Goal: Task Accomplishment & Management: Complete application form

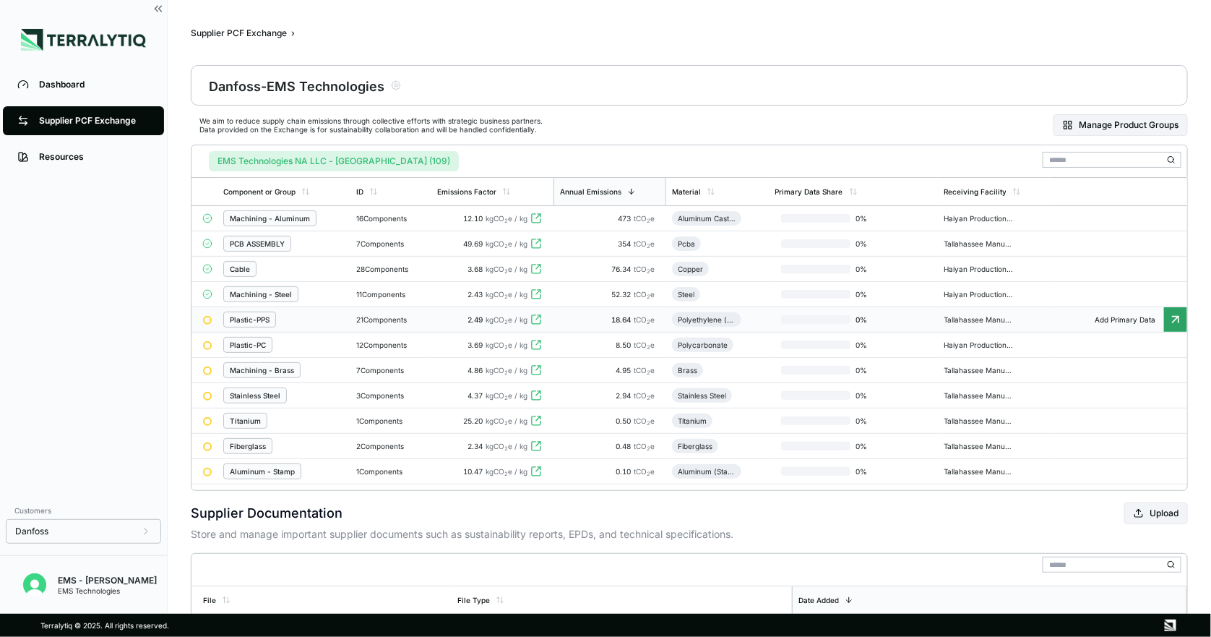
click at [254, 320] on div "Plastic-PPS" at bounding box center [250, 319] width 40 height 9
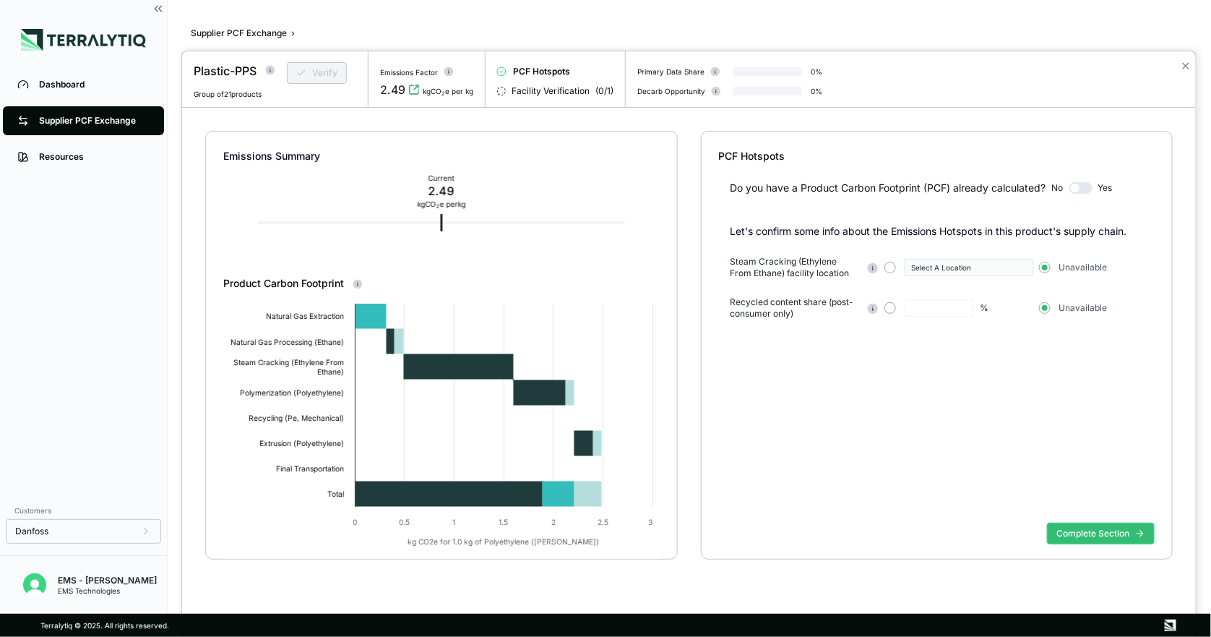
click at [1075, 189] on button "button" at bounding box center [1080, 188] width 23 height 12
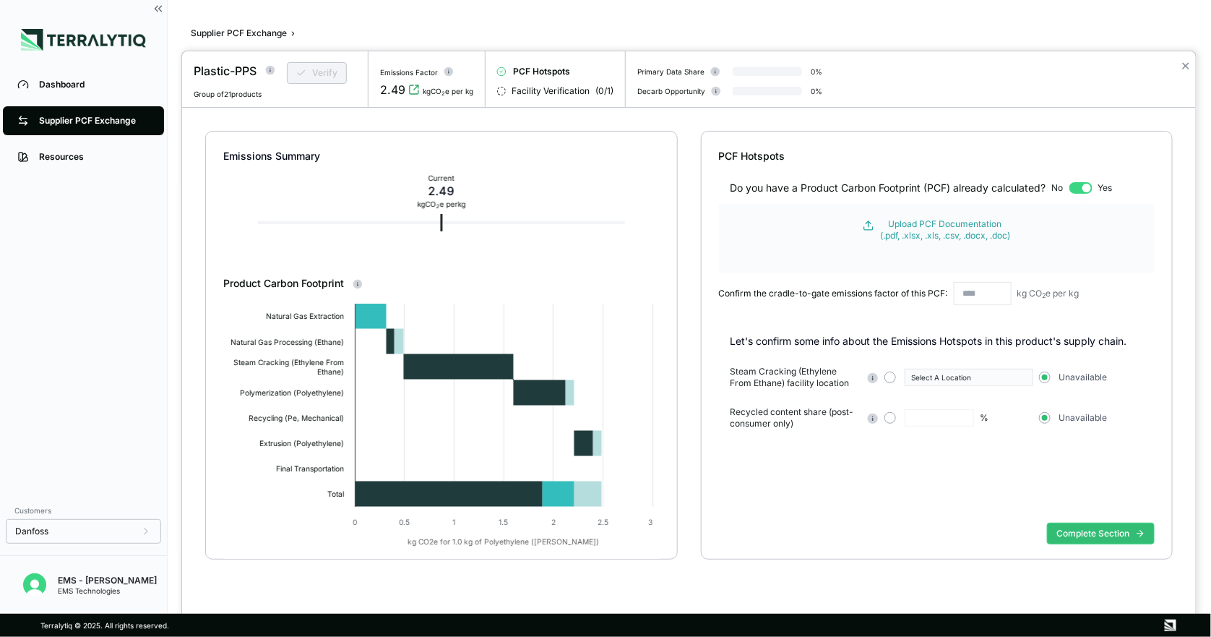
click at [1089, 186] on button "button" at bounding box center [1080, 188] width 23 height 12
click at [1076, 188] on button "button" at bounding box center [1080, 188] width 23 height 12
click at [1070, 185] on div "Do you have a Product Carbon Footprint (PCF) already calculated? No Yes" at bounding box center [937, 179] width 436 height 32
click at [1087, 188] on button "button" at bounding box center [1080, 188] width 23 height 12
drag, startPoint x: 1089, startPoint y: 187, endPoint x: 1066, endPoint y: 187, distance: 23.8
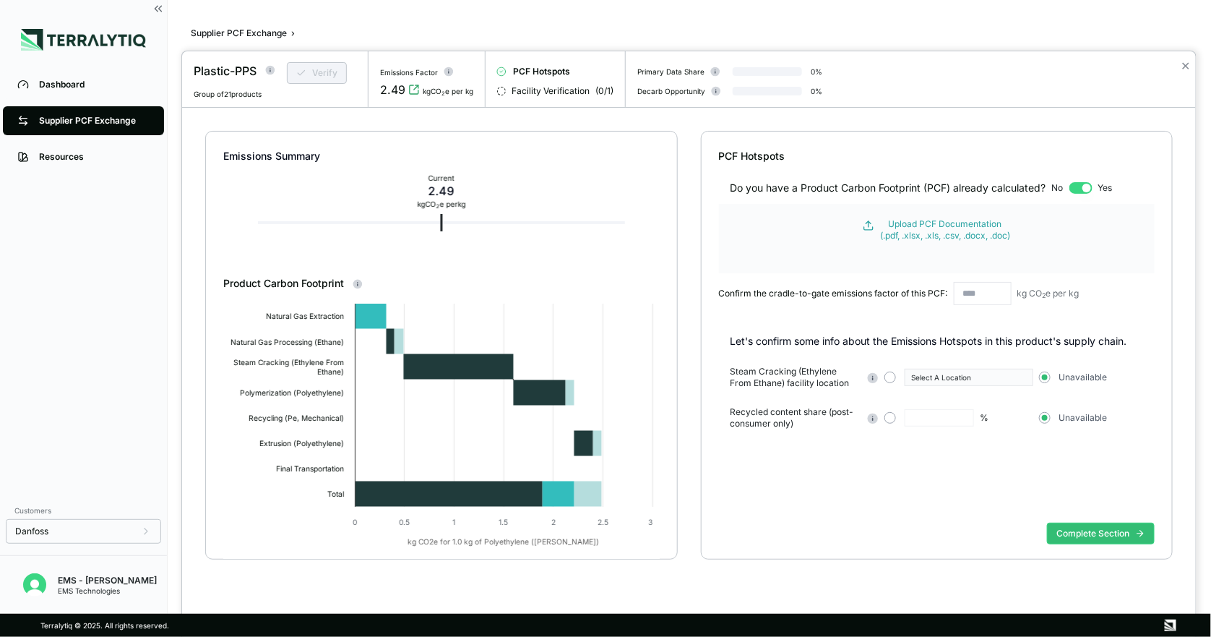
click at [1066, 187] on div "Do you have a Product Carbon Footprint (PCF) already calculated? No Yes" at bounding box center [937, 179] width 436 height 32
click at [1081, 184] on button "button" at bounding box center [1080, 188] width 23 height 12
click at [1066, 254] on form "Upload PCF Documentation (.pdf, .xlsx, .xls, .csv, .docx, .doc)" at bounding box center [937, 238] width 436 height 69
click at [1089, 187] on button "button" at bounding box center [1080, 188] width 23 height 12
click at [1022, 189] on div "Do you have a Product Carbon Footprint (PCF) already calculated?" at bounding box center [888, 188] width 316 height 14
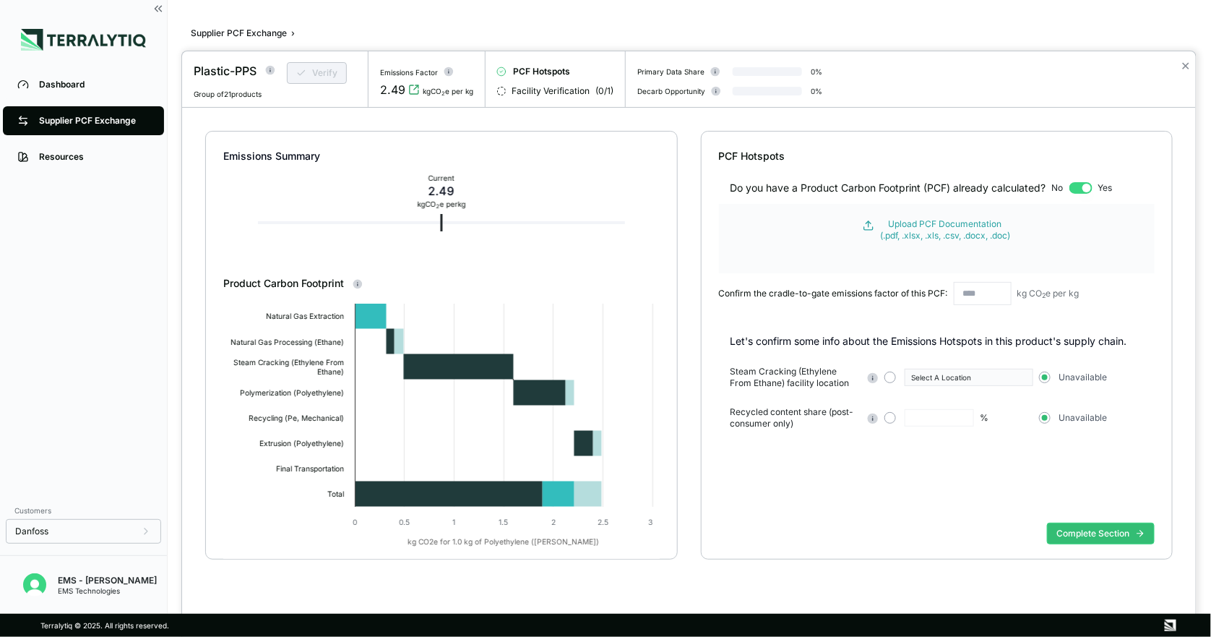
click at [849, 185] on div "Do you have a Product Carbon Footprint (PCF) already calculated?" at bounding box center [888, 188] width 316 height 14
click at [1089, 185] on button "button" at bounding box center [1080, 188] width 23 height 12
drag, startPoint x: 1089, startPoint y: 185, endPoint x: 1050, endPoint y: 182, distance: 38.4
click at [1050, 182] on div "Do you have a Product Carbon Footprint (PCF) already calculated? No Yes" at bounding box center [937, 179] width 436 height 32
click at [1092, 185] on button "button" at bounding box center [1080, 188] width 23 height 12
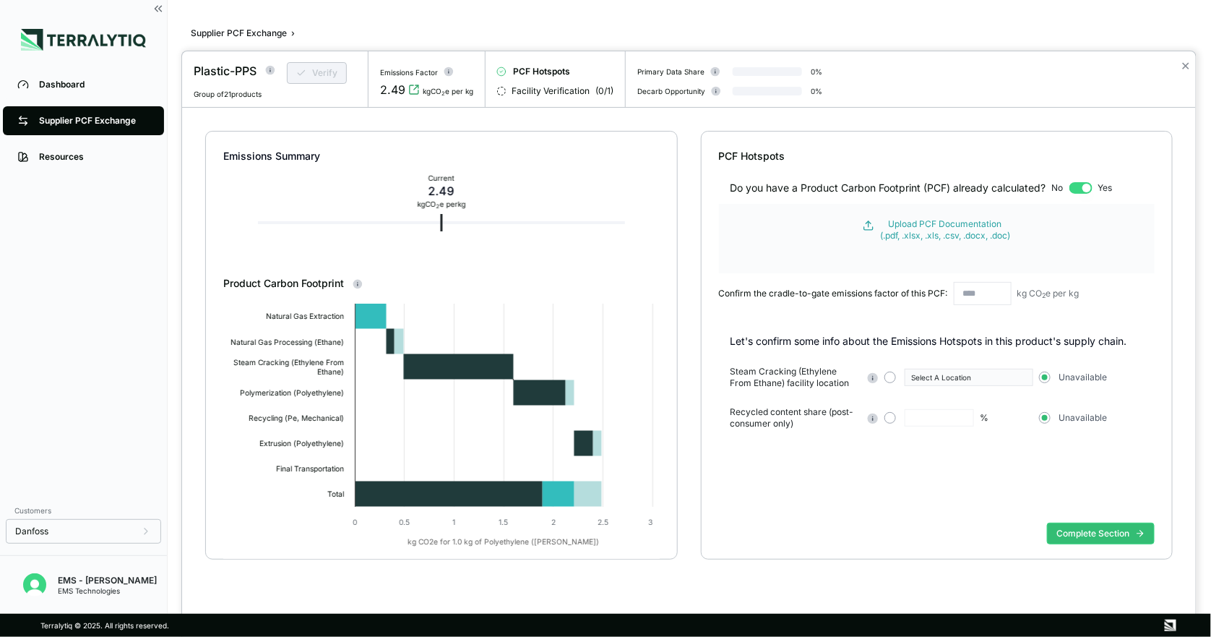
click at [1089, 186] on button "button" at bounding box center [1080, 188] width 23 height 12
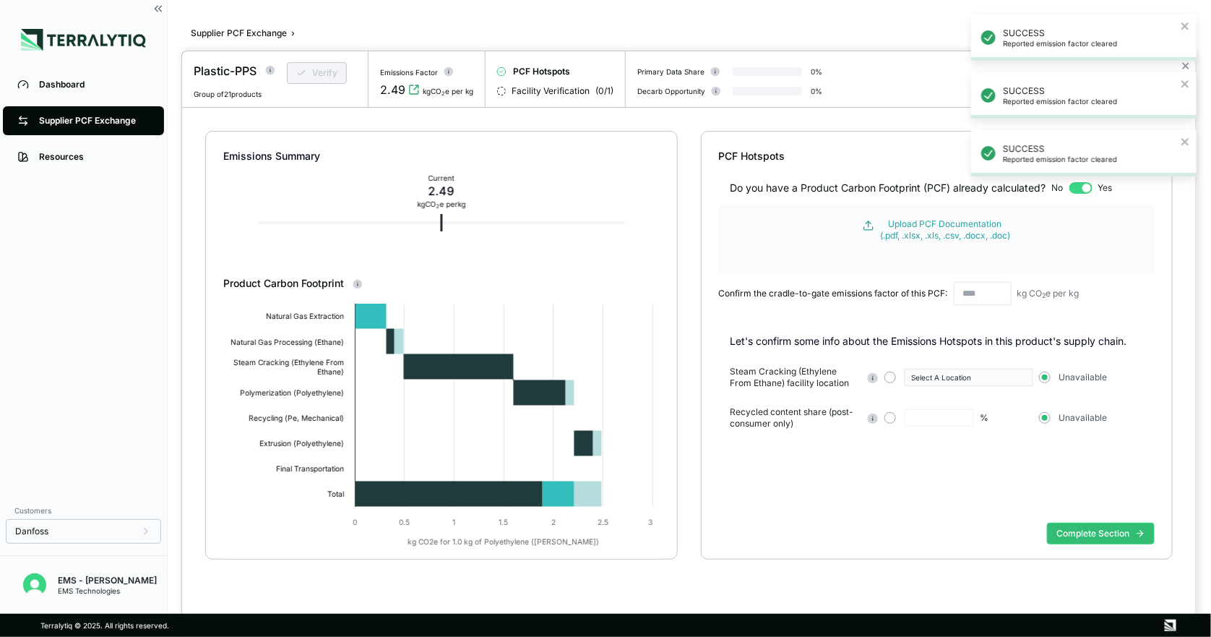
click at [1074, 189] on div "SUCCESS Reported emission factor cleared SUCCESS Reported emission factor clear…" at bounding box center [1083, 101] width 231 height 179
click at [108, 122] on div at bounding box center [605, 318] width 1211 height 637
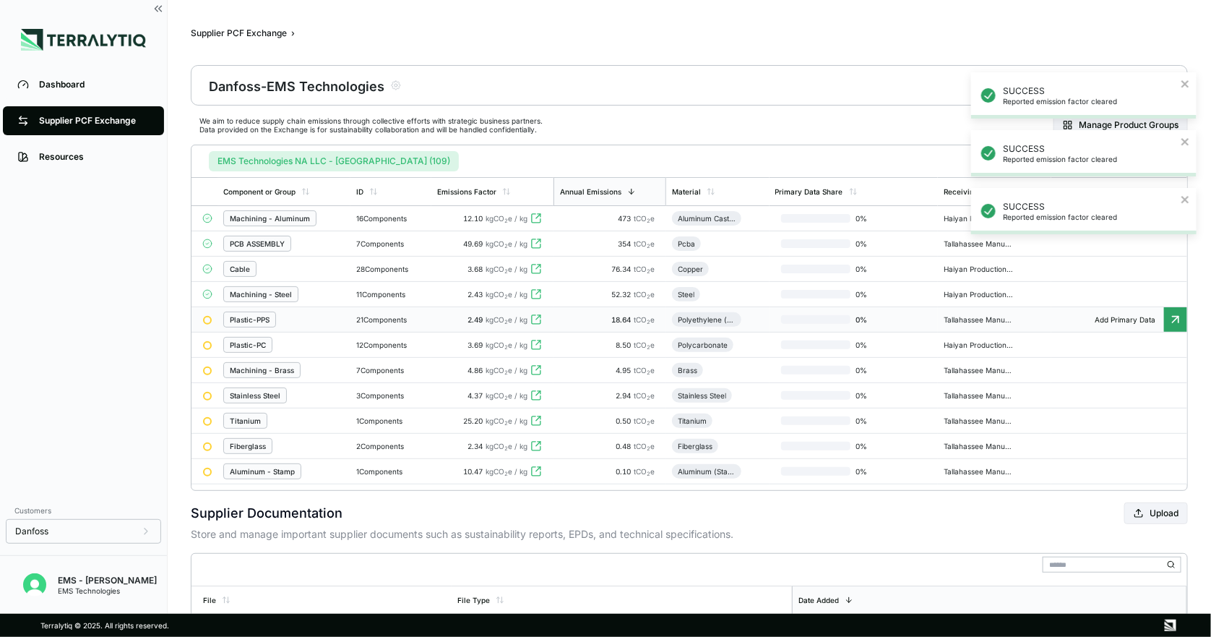
click at [252, 324] on div "Plastic-PPS" at bounding box center [250, 319] width 40 height 9
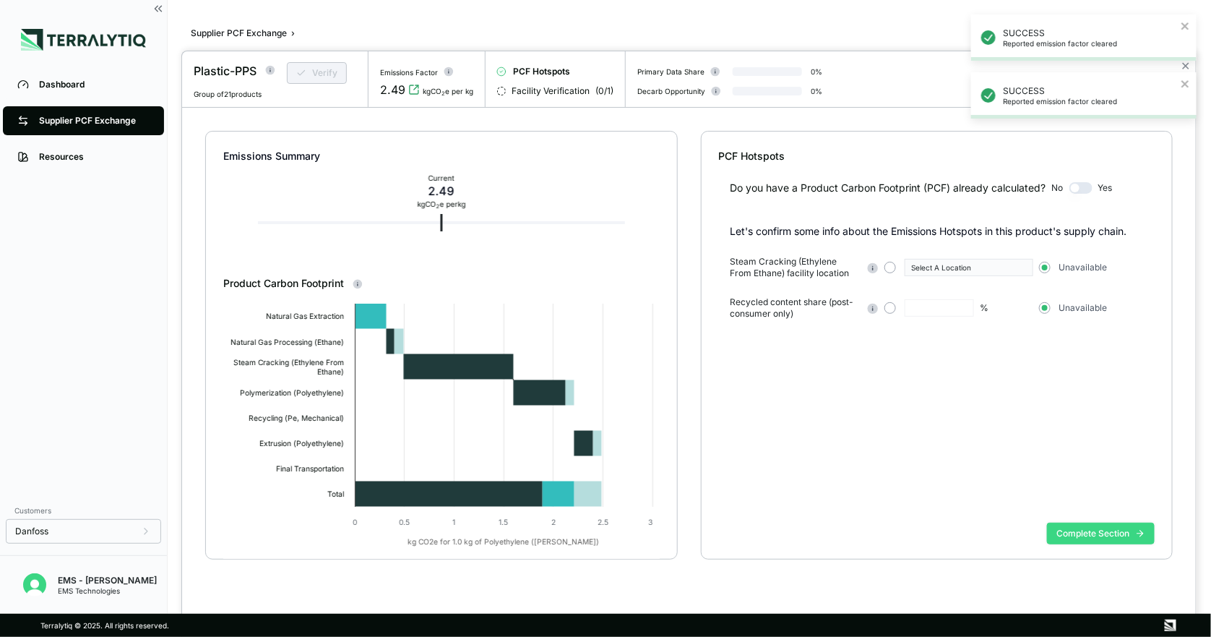
click at [1096, 536] on button "Complete Section" at bounding box center [1101, 533] width 108 height 22
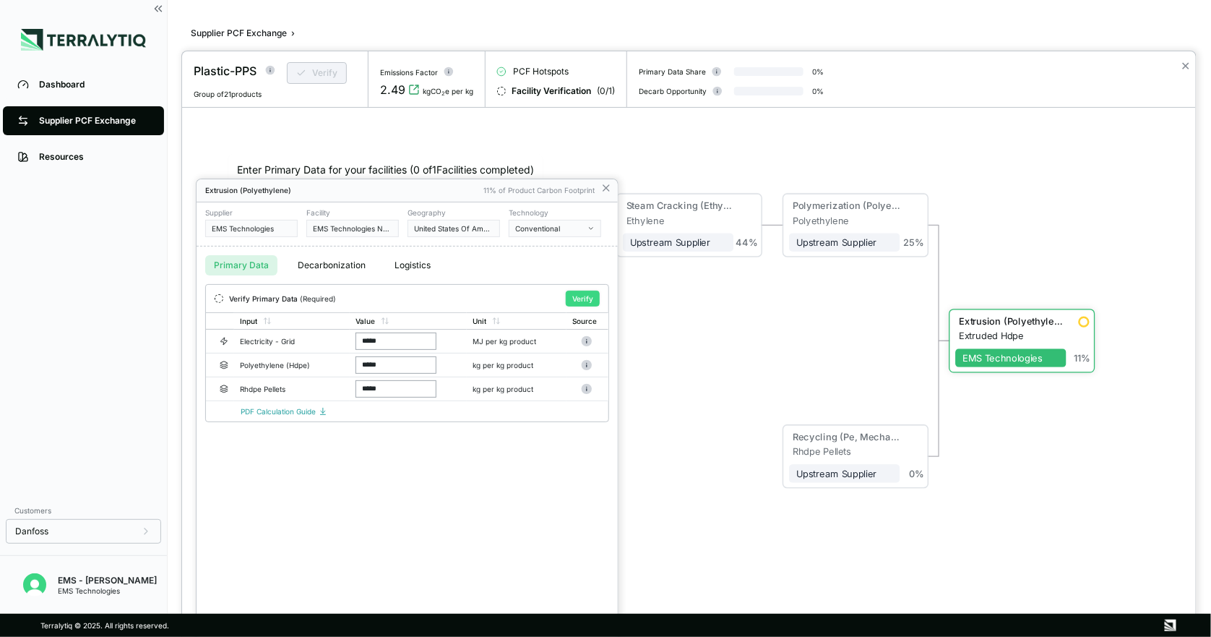
click at [582, 298] on button "Verify" at bounding box center [583, 298] width 34 height 16
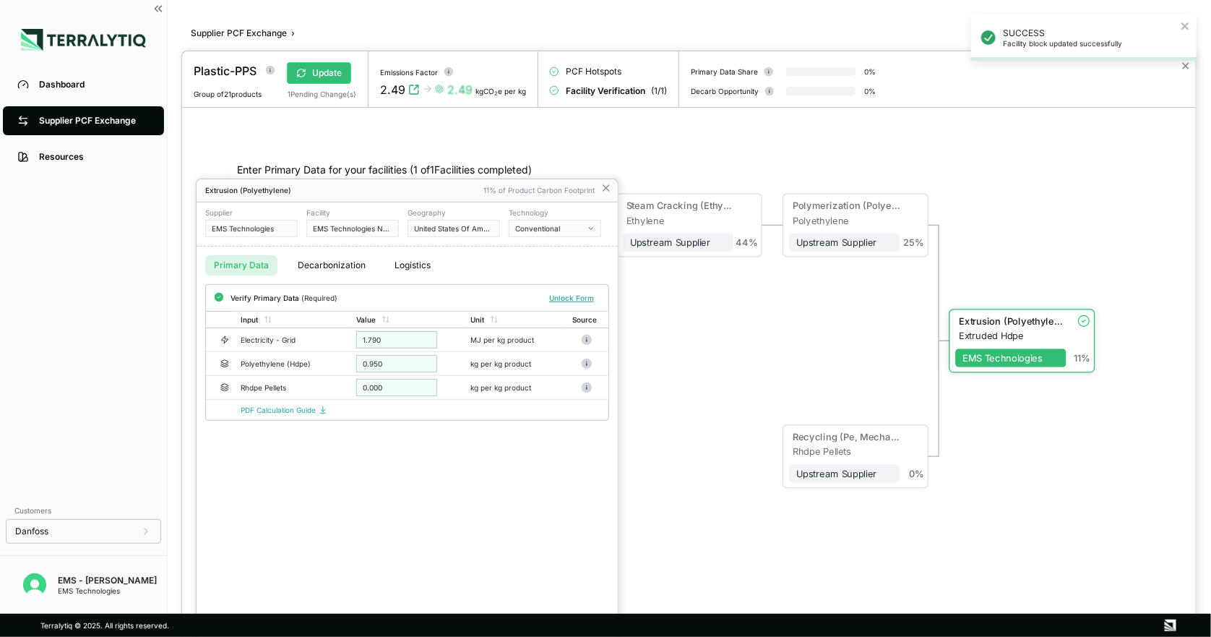
click at [327, 72] on div at bounding box center [689, 343] width 1014 height 585
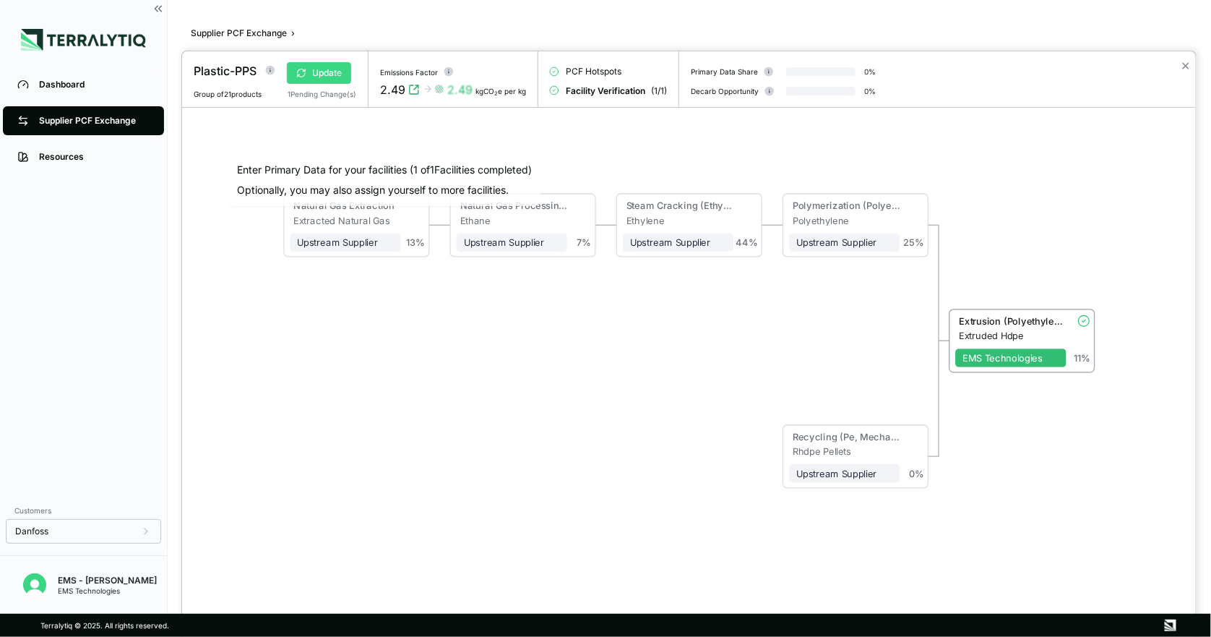
click at [327, 76] on button "Update" at bounding box center [319, 73] width 64 height 22
click at [124, 125] on div at bounding box center [605, 318] width 1211 height 637
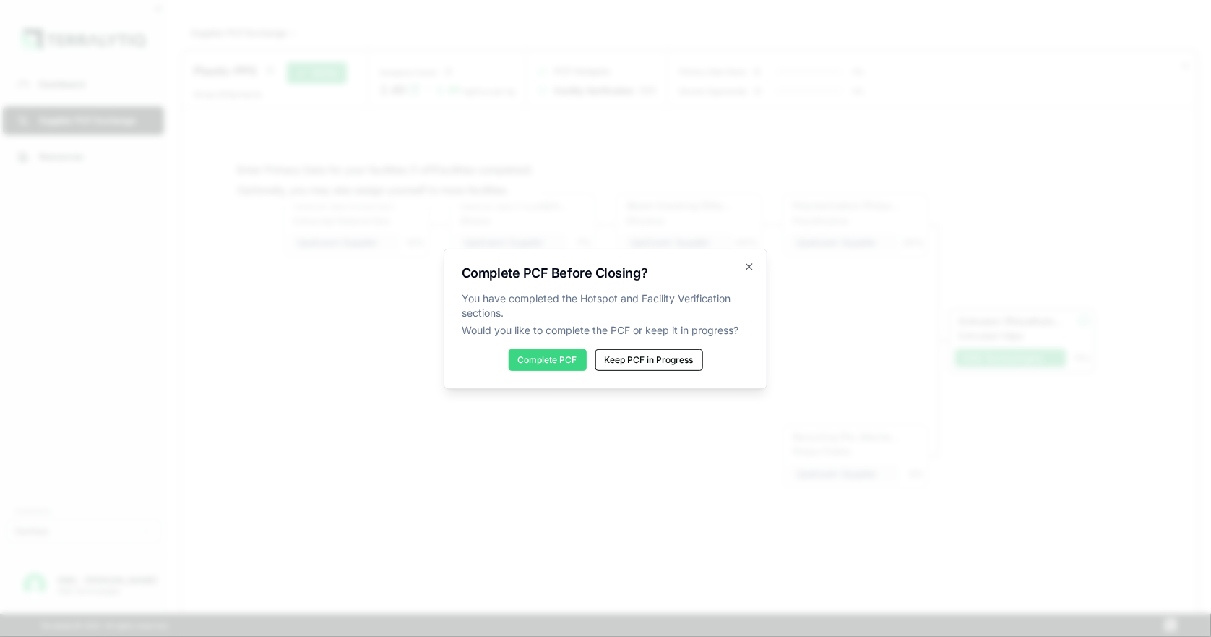
click at [543, 358] on button "Complete PCF" at bounding box center [548, 360] width 78 height 22
